Goal: Book appointment/travel/reservation

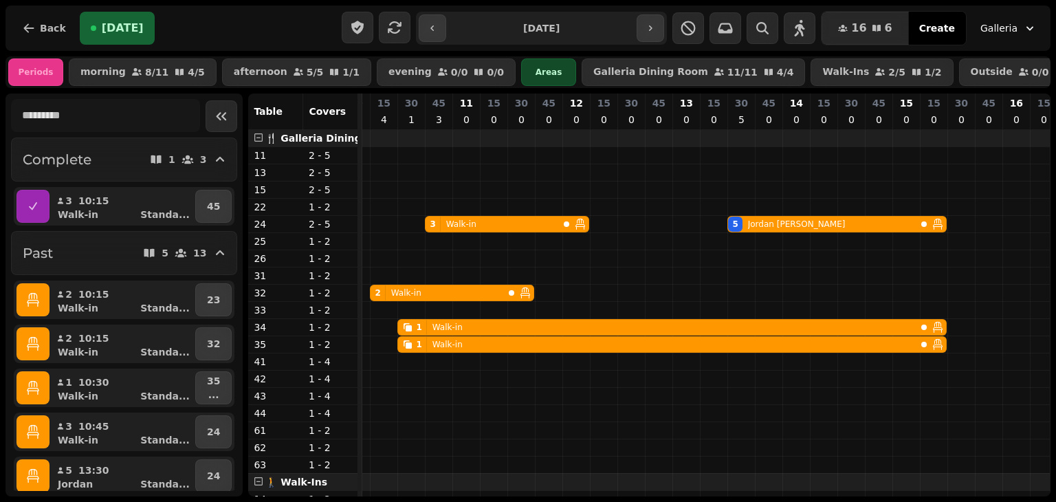
scroll to position [0, 1]
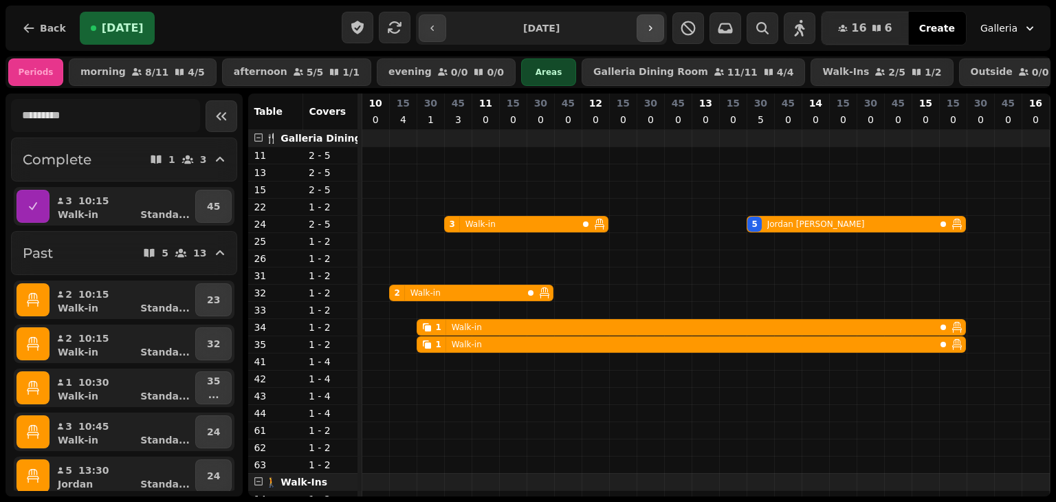
click at [656, 30] on icon "button" at bounding box center [650, 28] width 11 height 11
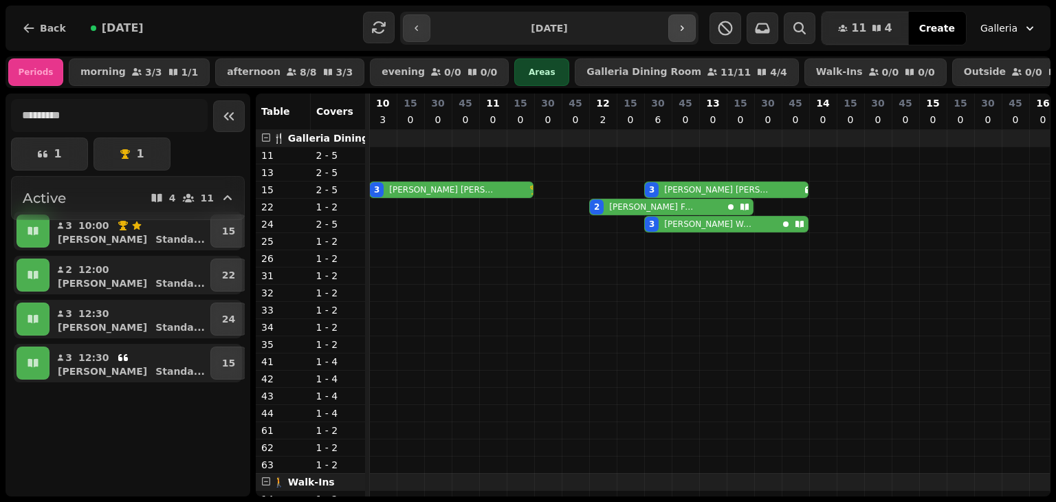
scroll to position [0, 55]
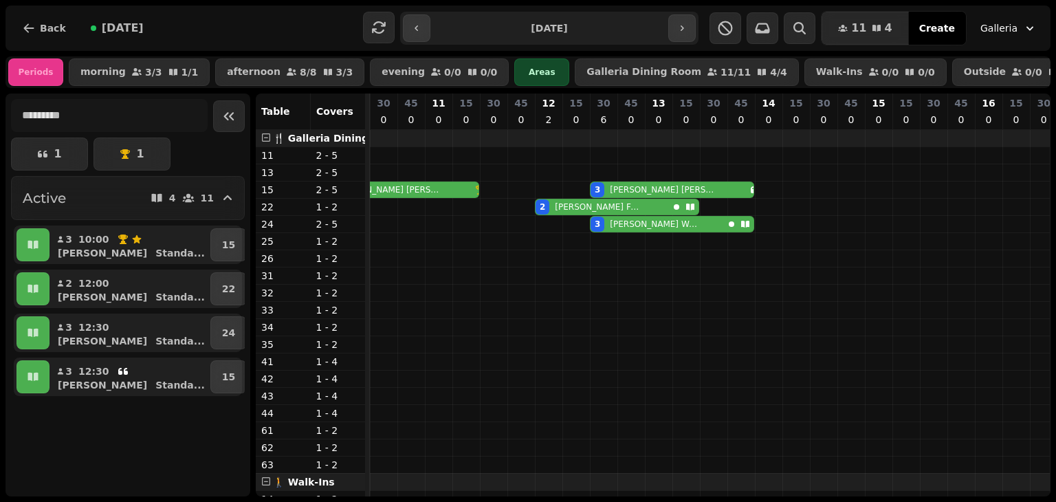
click at [664, 28] on input "**********" at bounding box center [549, 28] width 232 height 22
click at [677, 30] on icon "button" at bounding box center [682, 28] width 11 height 11
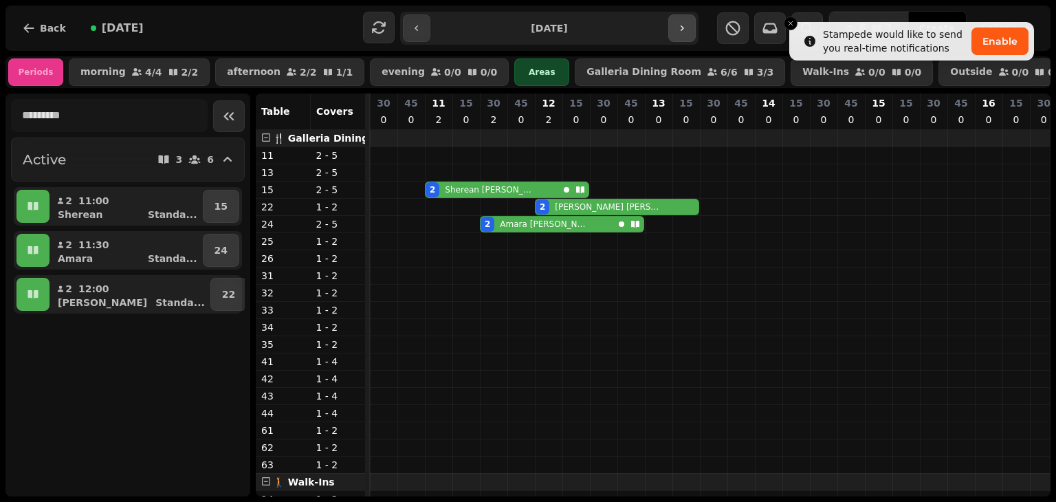
click at [677, 30] on icon "button" at bounding box center [682, 28] width 11 height 11
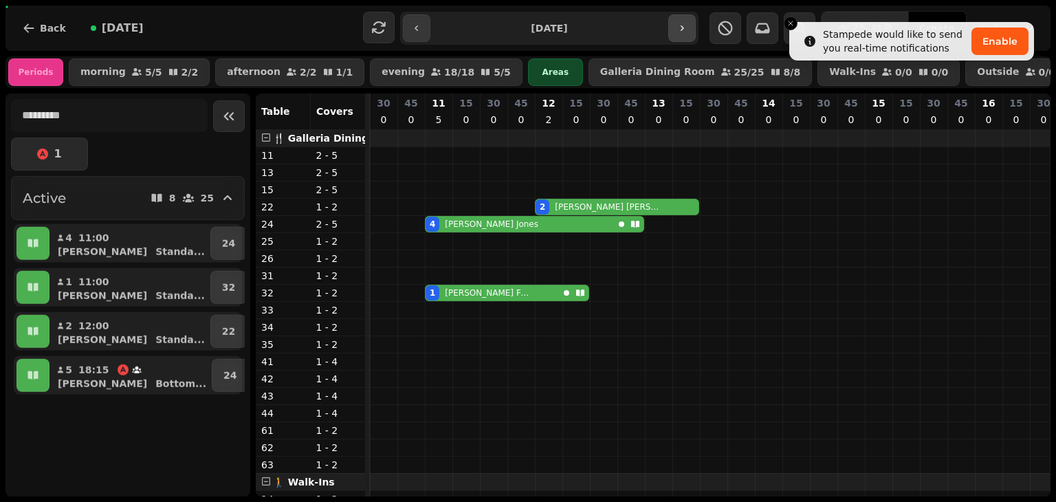
scroll to position [0, 715]
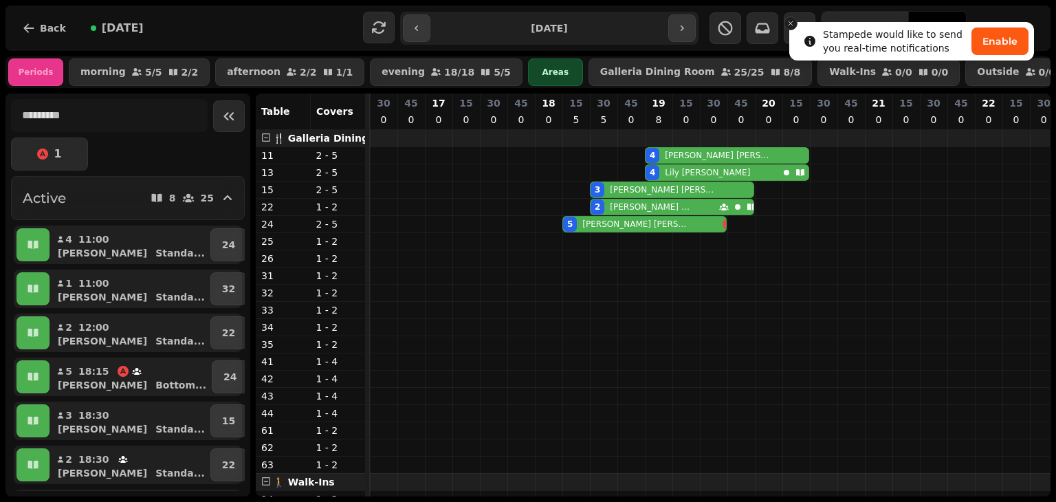
click at [789, 22] on line "Close toast" at bounding box center [791, 23] width 4 height 4
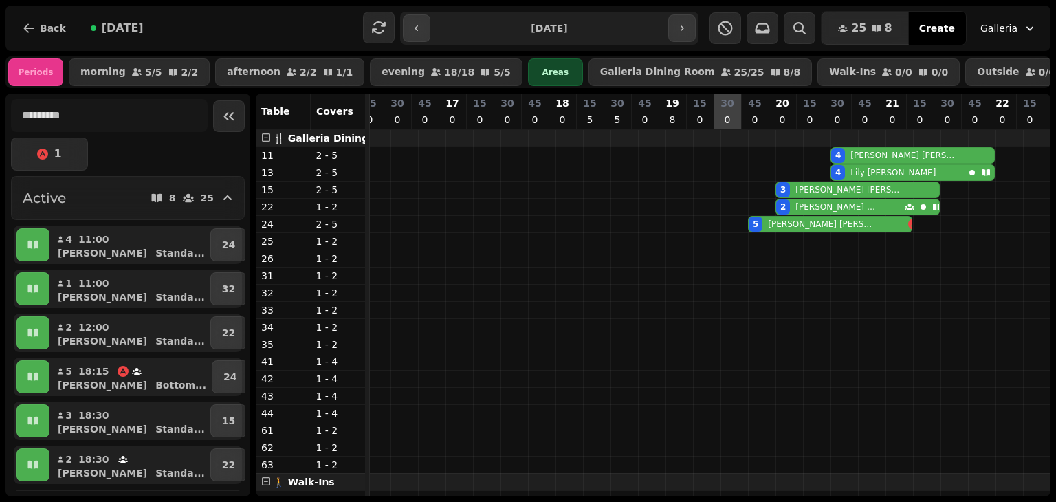
scroll to position [0, 529]
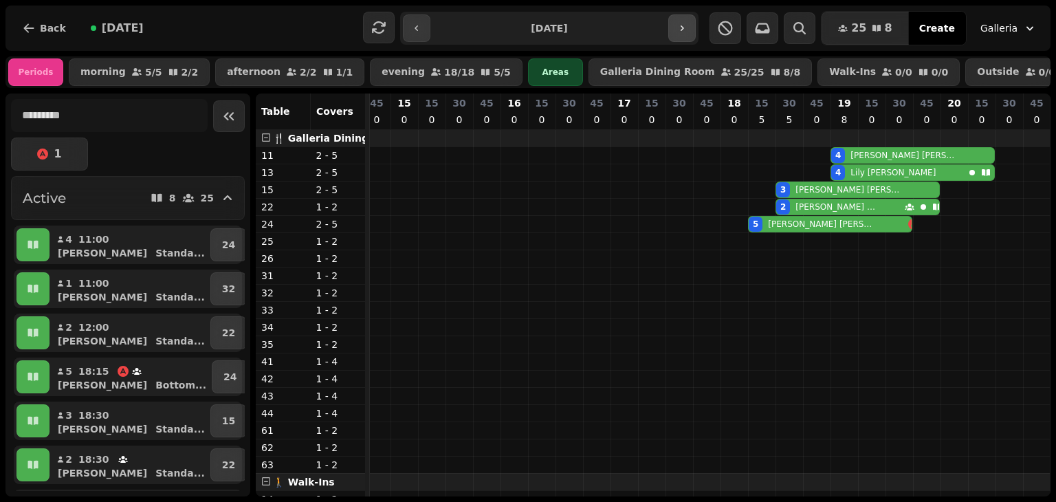
click at [676, 24] on button "button" at bounding box center [682, 28] width 28 height 28
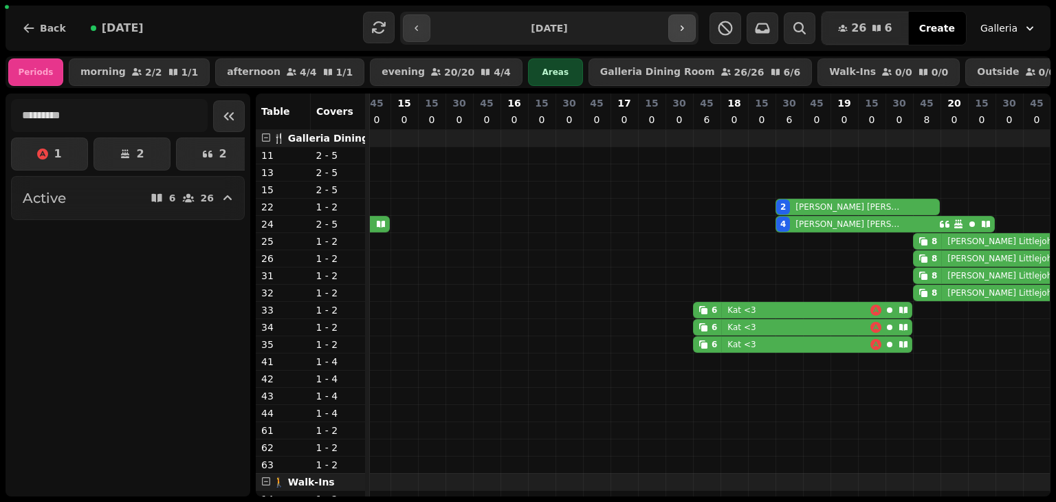
scroll to position [0, 722]
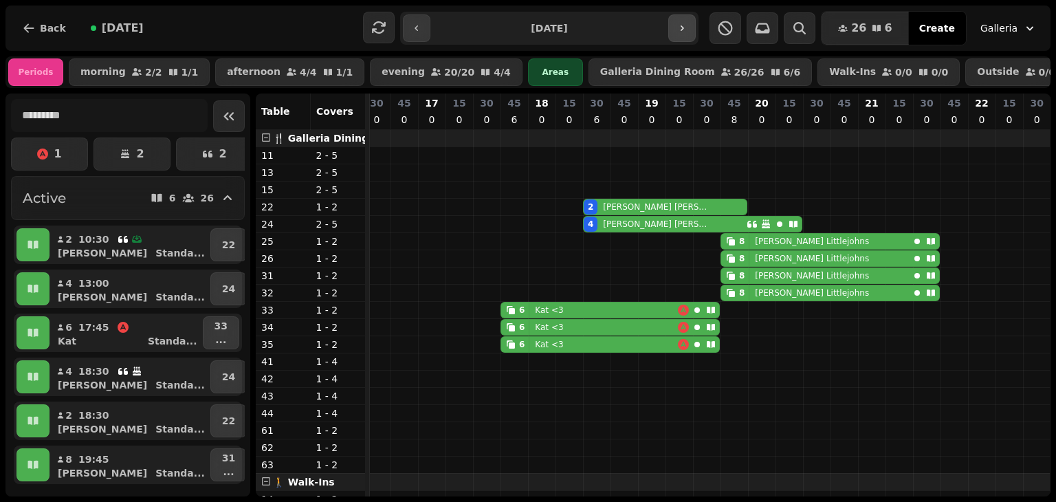
click at [676, 24] on button "button" at bounding box center [682, 28] width 28 height 28
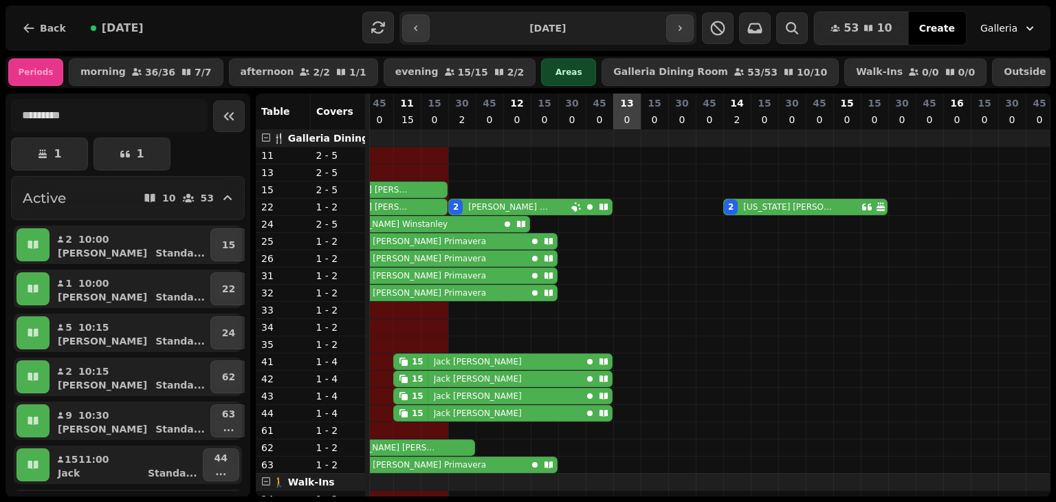
scroll to position [0, 0]
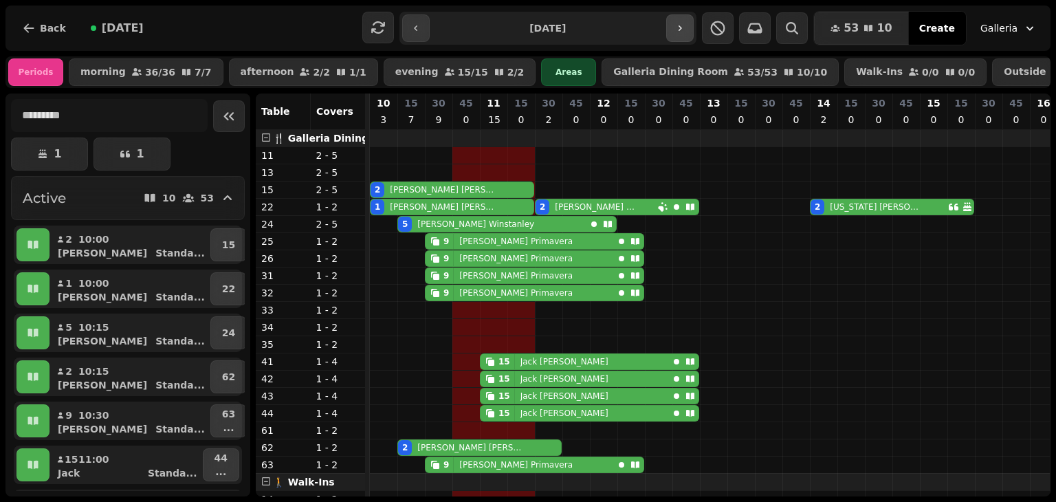
click at [677, 21] on button "button" at bounding box center [680, 28] width 28 height 28
type input "**********"
